Goal: Task Accomplishment & Management: Use online tool/utility

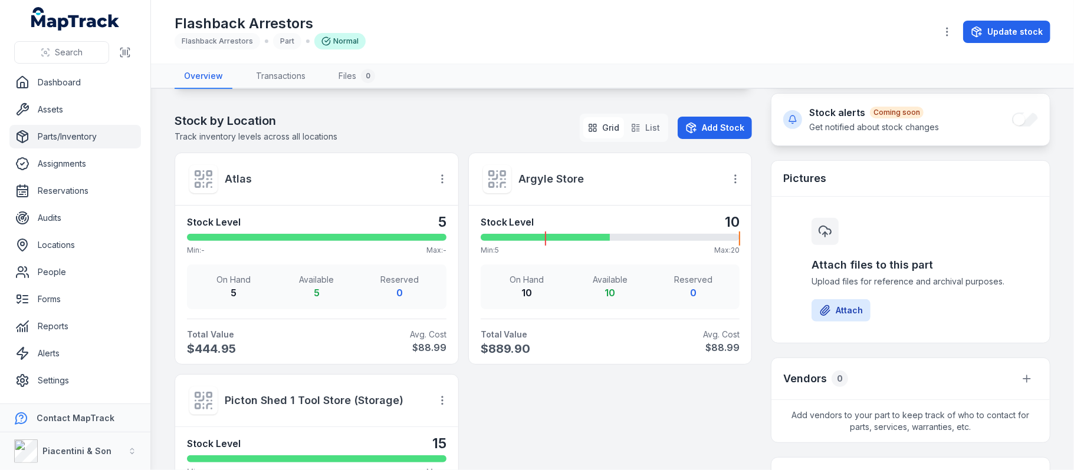
scroll to position [393, 0]
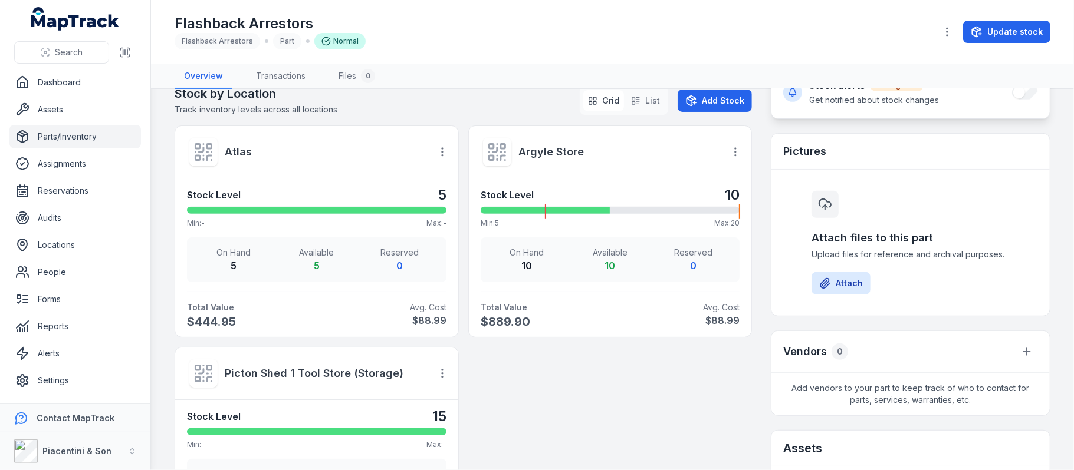
click at [749, 259] on div "Usage Trends ( 28 Days) Track usage trends over the last 28 days Usage Received…" at bounding box center [612, 347] width 875 height 1139
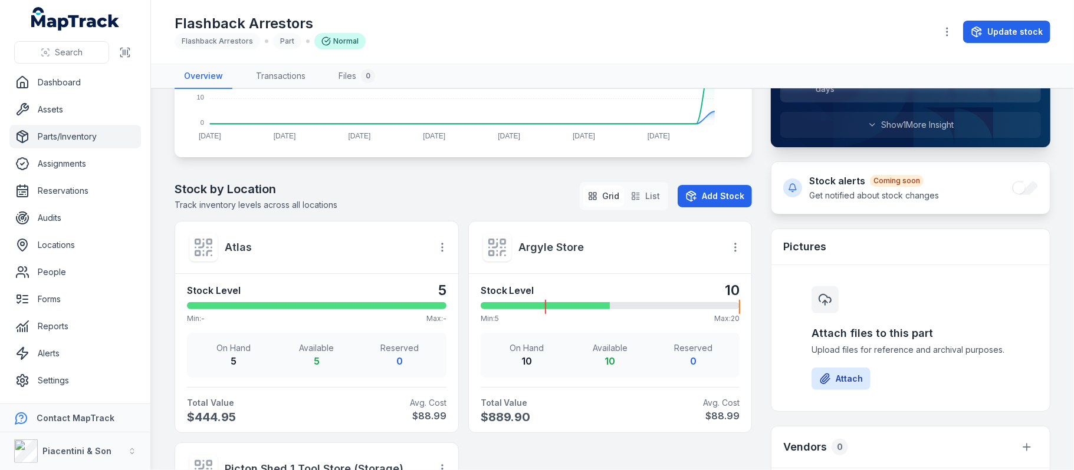
scroll to position [78, 0]
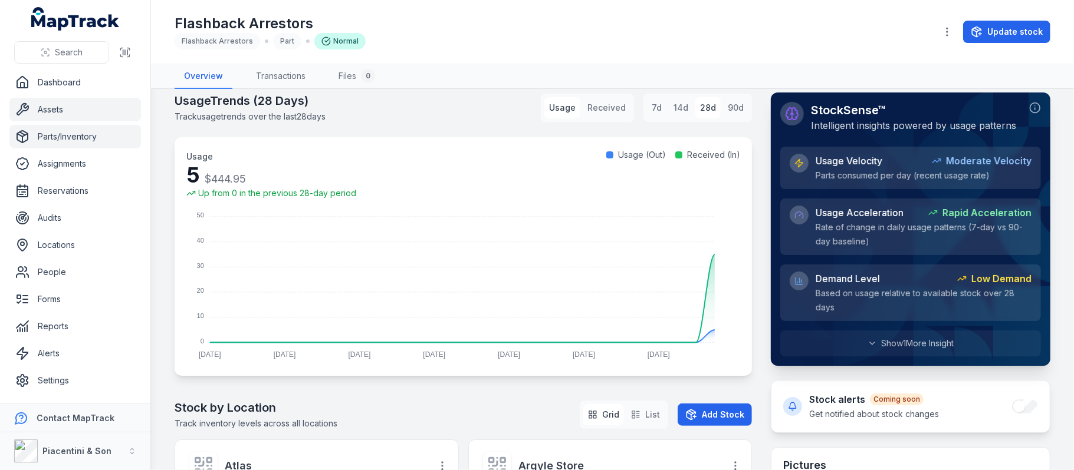
click at [64, 116] on link "Assets" at bounding box center [74, 110] width 131 height 24
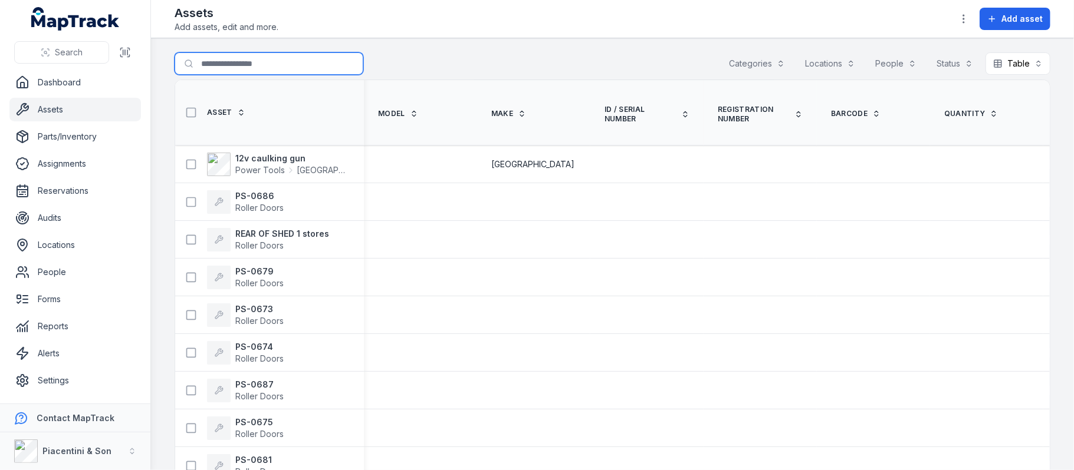
click at [233, 57] on input "Search for assets" at bounding box center [269, 63] width 189 height 22
type input "***"
click at [421, 85] on th "Model" at bounding box center [420, 112] width 113 height 65
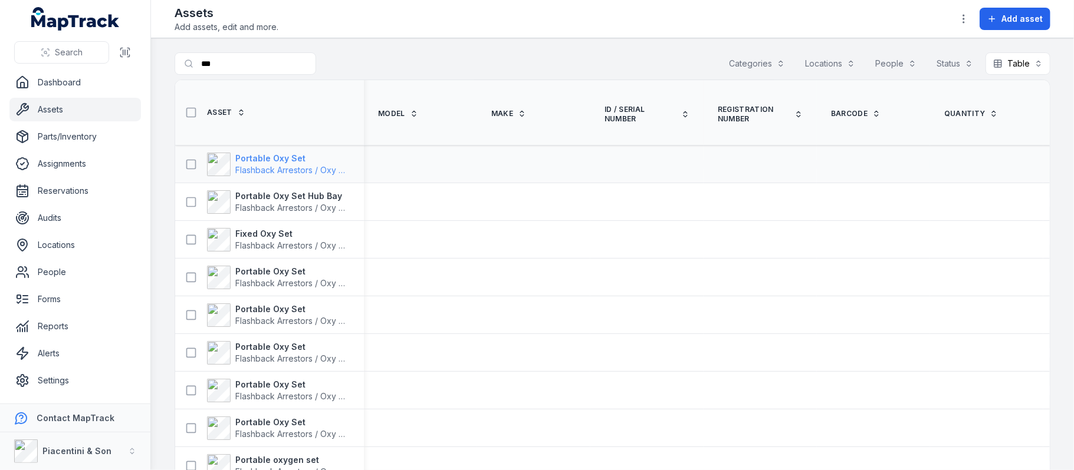
click at [293, 154] on strong "Portable Oxy Set" at bounding box center [292, 159] width 114 height 12
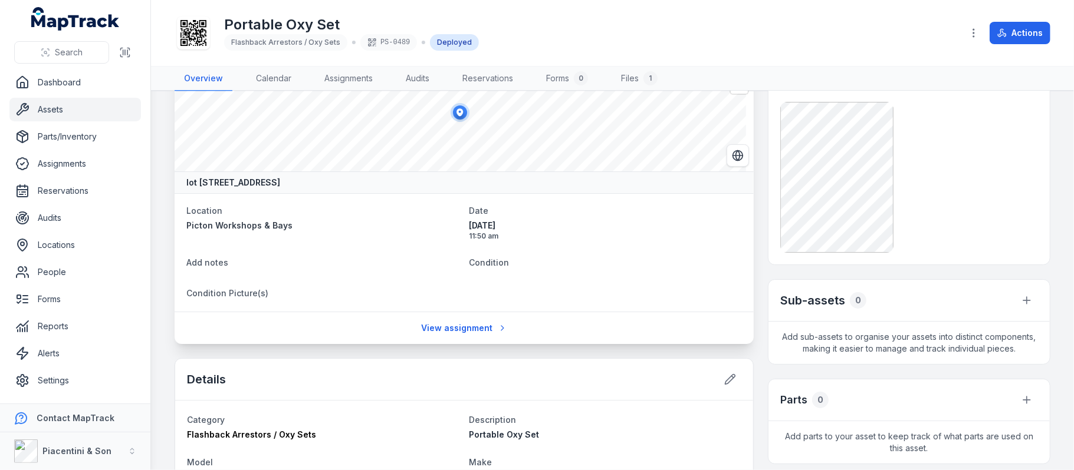
scroll to position [78, 0]
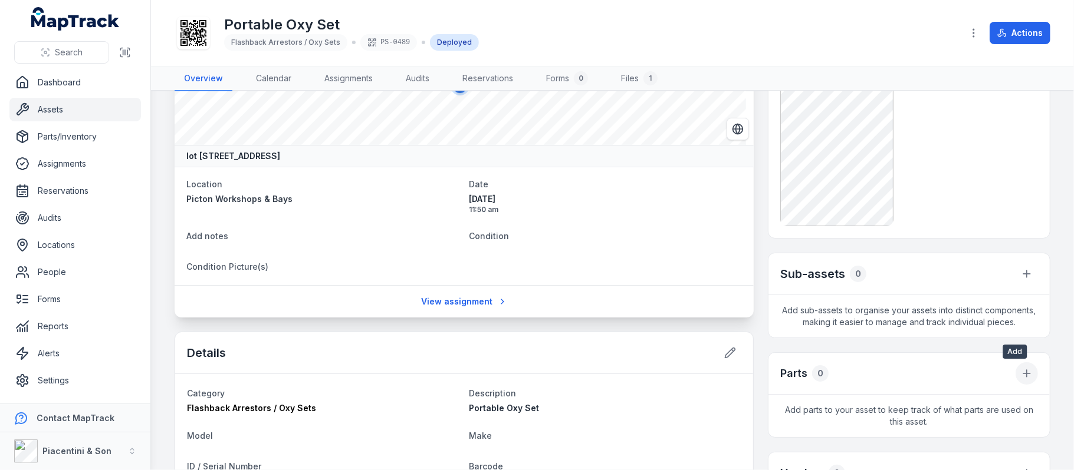
click at [1020, 378] on icon at bounding box center [1026, 374] width 12 height 12
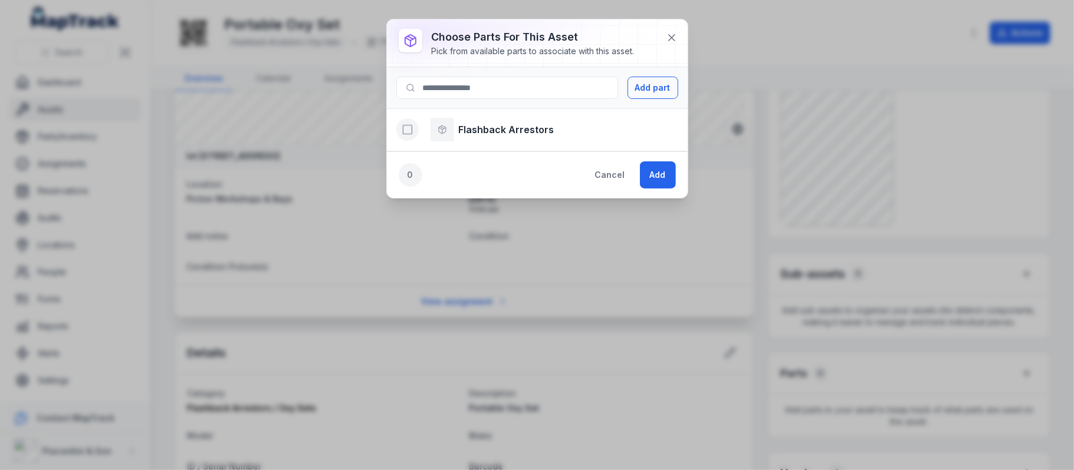
click at [409, 126] on rect "button" at bounding box center [407, 130] width 9 height 9
click at [649, 177] on button "Add" at bounding box center [658, 175] width 36 height 27
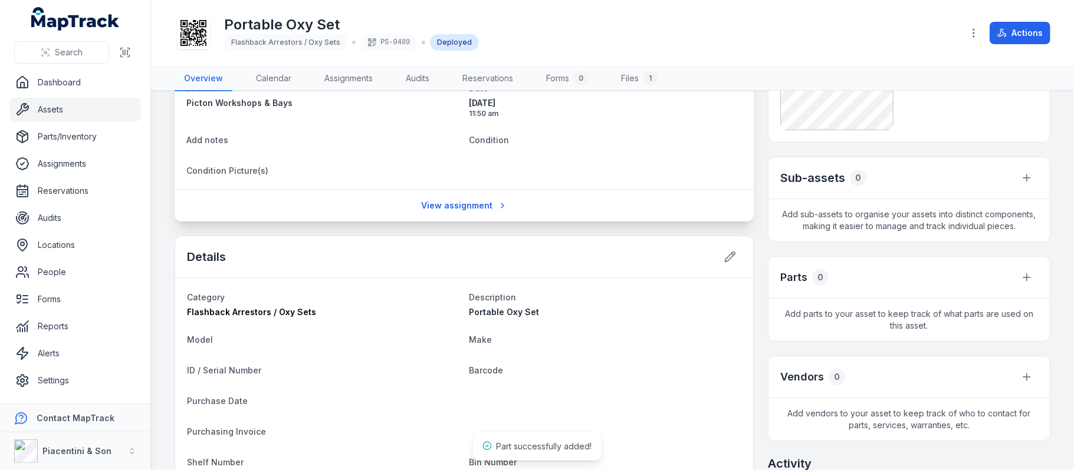
scroll to position [232, 0]
